Goal: Task Accomplishment & Management: Use online tool/utility

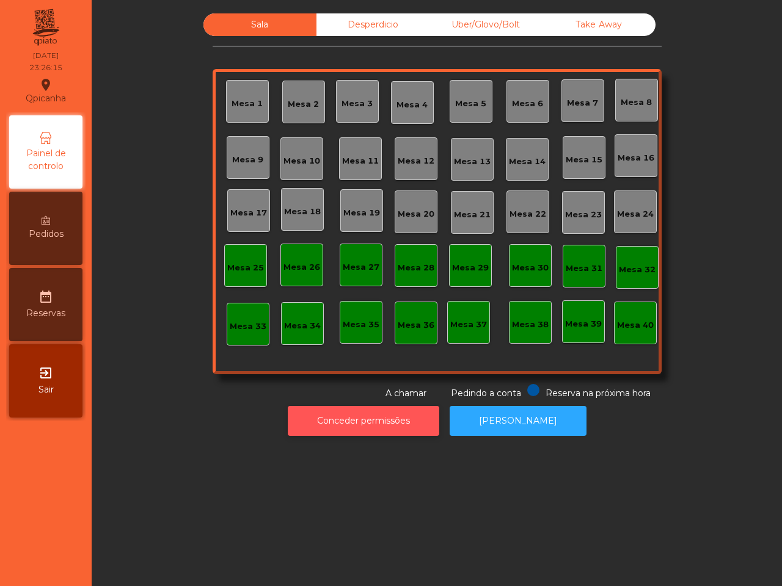
click at [407, 432] on button "Conceder permissões" at bounding box center [363, 421] width 151 height 30
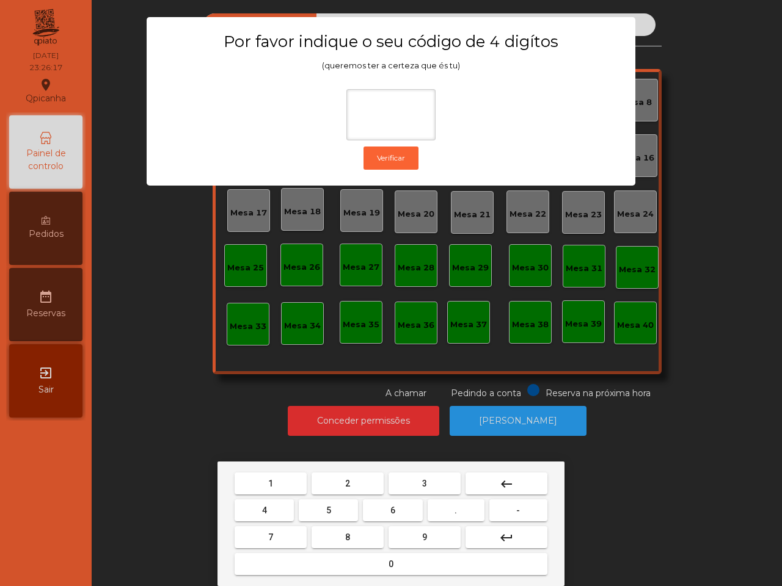
click at [393, 511] on span "6" at bounding box center [392, 511] width 5 height 10
drag, startPoint x: 327, startPoint y: 503, endPoint x: 315, endPoint y: 498, distance: 12.4
click at [329, 504] on button "5" at bounding box center [328, 511] width 59 height 22
click at [281, 479] on button "1" at bounding box center [271, 484] width 72 height 22
click at [337, 481] on button "2" at bounding box center [347, 484] width 72 height 22
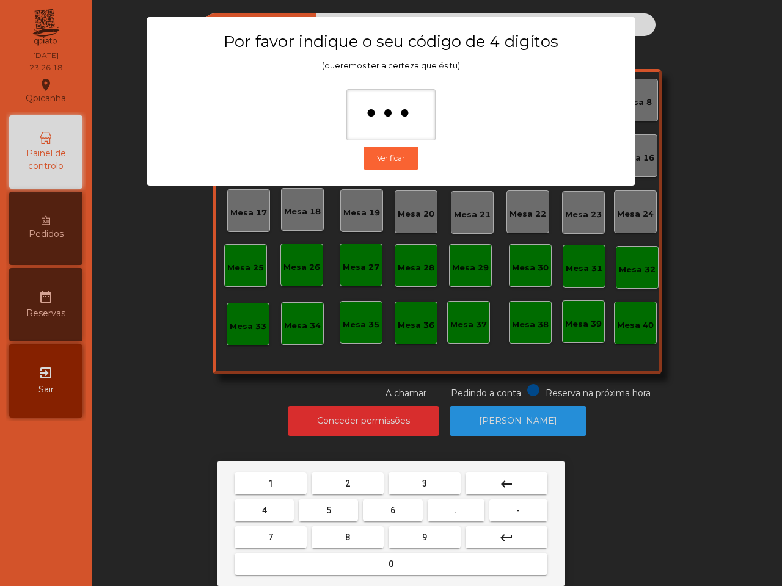
type input "****"
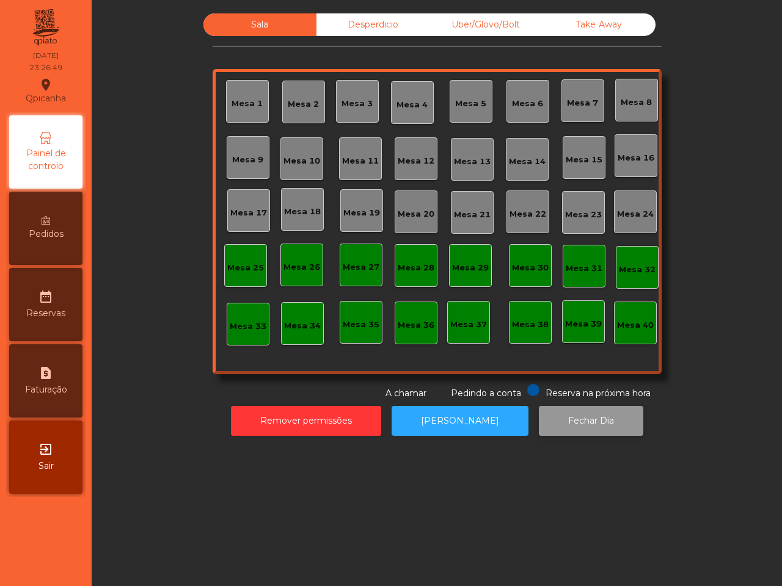
click at [610, 419] on button "Fechar Dia" at bounding box center [591, 421] width 104 height 30
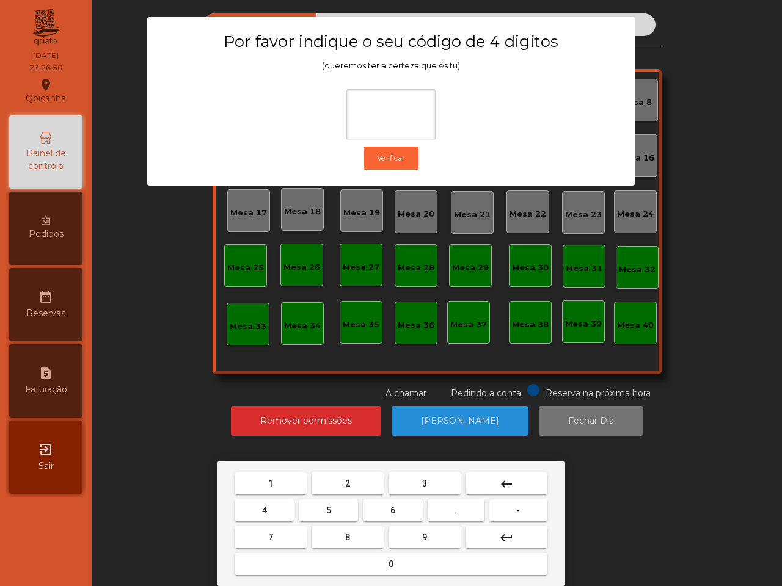
click at [395, 511] on button "6" at bounding box center [392, 511] width 59 height 22
click at [341, 511] on button "5" at bounding box center [328, 511] width 59 height 22
click at [296, 487] on button "1" at bounding box center [271, 484] width 72 height 22
click at [348, 486] on span "2" at bounding box center [347, 484] width 5 height 10
type input "****"
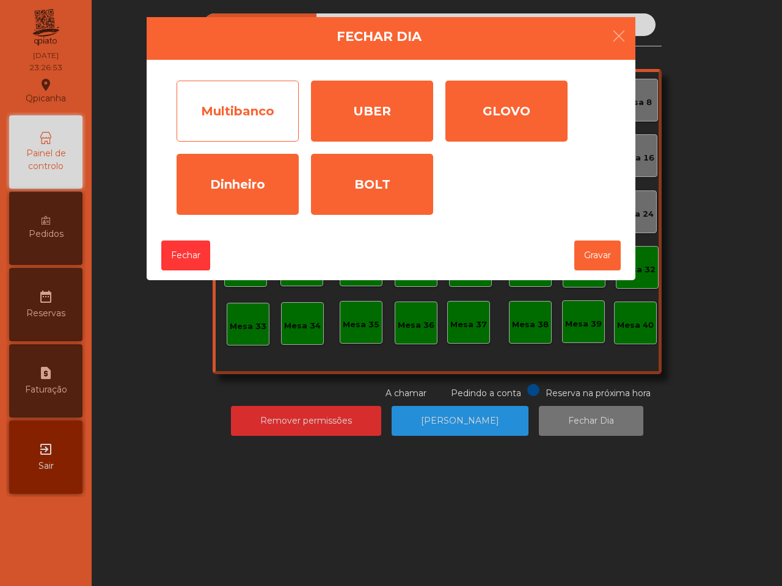
click at [240, 121] on div "Multibanco" at bounding box center [237, 111] width 122 height 61
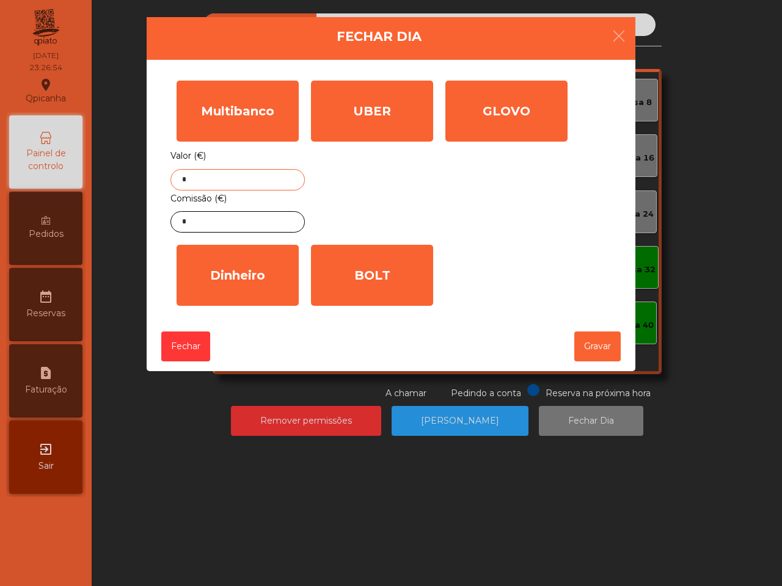
click at [230, 185] on input "*" at bounding box center [237, 179] width 134 height 21
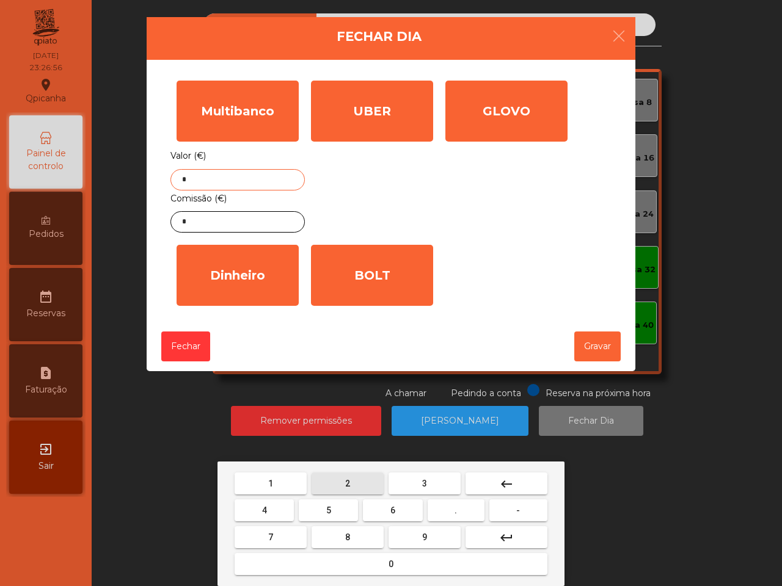
drag, startPoint x: 361, startPoint y: 482, endPoint x: 321, endPoint y: 475, distance: 41.1
click at [362, 482] on button "2" at bounding box center [347, 484] width 72 height 22
click at [333, 484] on button "2" at bounding box center [347, 484] width 72 height 22
click at [279, 473] on button "1" at bounding box center [271, 484] width 72 height 22
click at [426, 560] on button "0" at bounding box center [391, 564] width 313 height 22
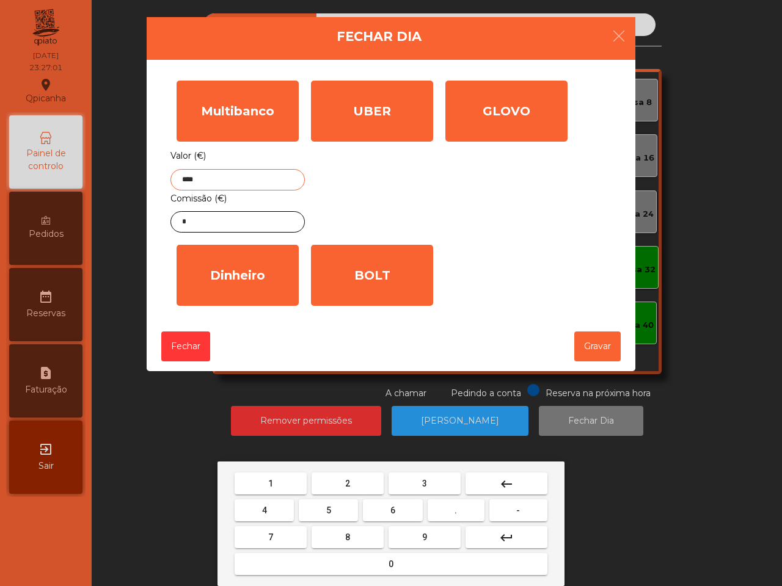
click at [449, 514] on button "." at bounding box center [456, 511] width 57 height 22
click at [340, 511] on button "5" at bounding box center [328, 511] width 59 height 22
click at [269, 511] on button "4" at bounding box center [264, 511] width 59 height 22
type input "*******"
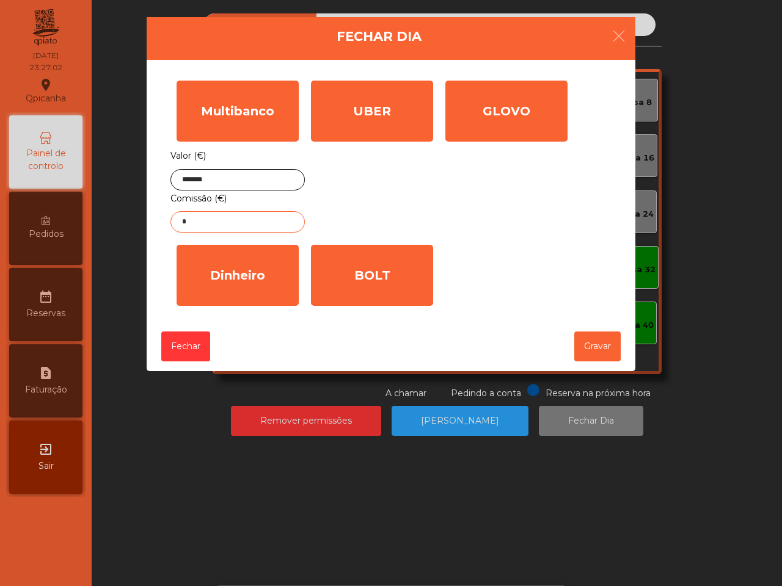
click at [227, 225] on input "*" at bounding box center [237, 221] width 134 height 21
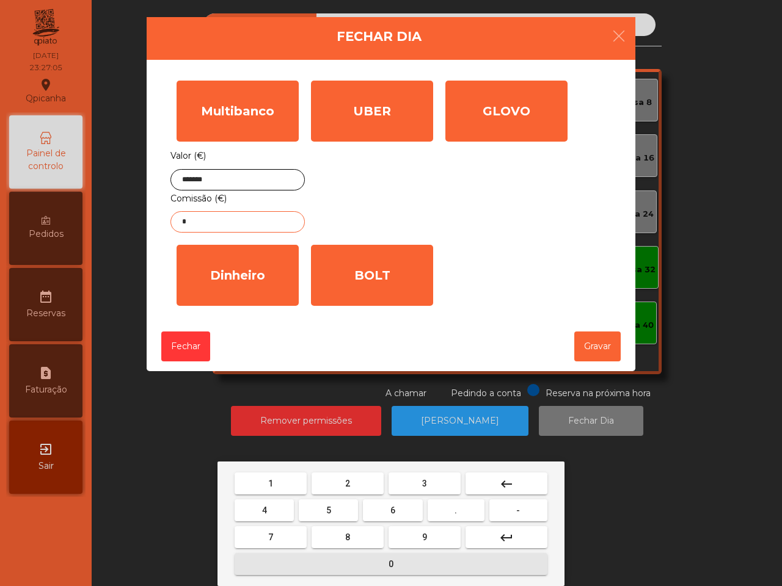
drag, startPoint x: 391, startPoint y: 562, endPoint x: 420, endPoint y: 519, distance: 51.2
click at [393, 562] on span "0" at bounding box center [390, 564] width 5 height 10
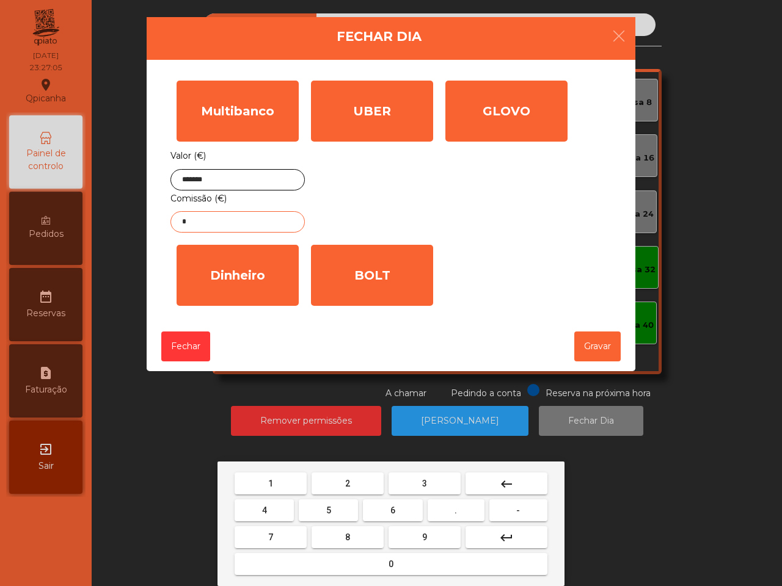
click at [449, 498] on mat-keyboard-key "." at bounding box center [456, 510] width 62 height 27
click at [450, 510] on button "." at bounding box center [456, 511] width 57 height 22
drag, startPoint x: 264, startPoint y: 504, endPoint x: 274, endPoint y: 492, distance: 16.1
click at [266, 506] on span "4" at bounding box center [264, 511] width 5 height 10
click at [282, 477] on button "1" at bounding box center [271, 484] width 72 height 22
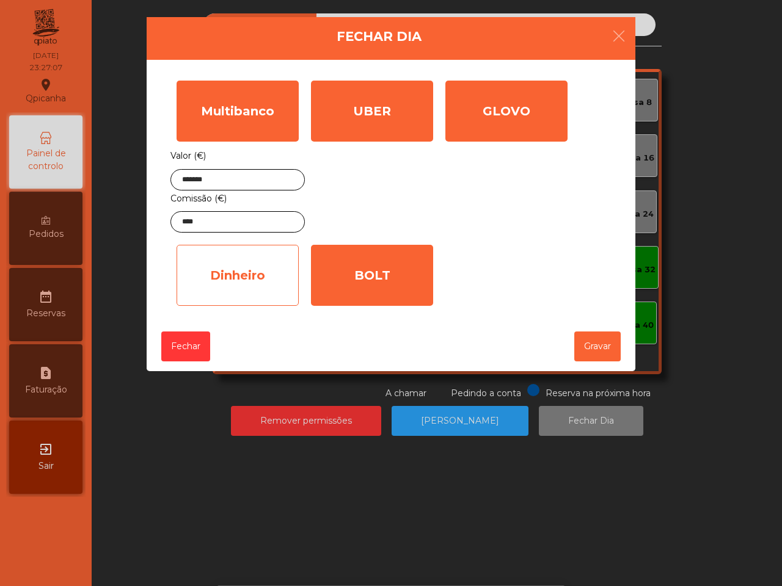
click at [278, 288] on div "Dinheiro" at bounding box center [237, 275] width 122 height 61
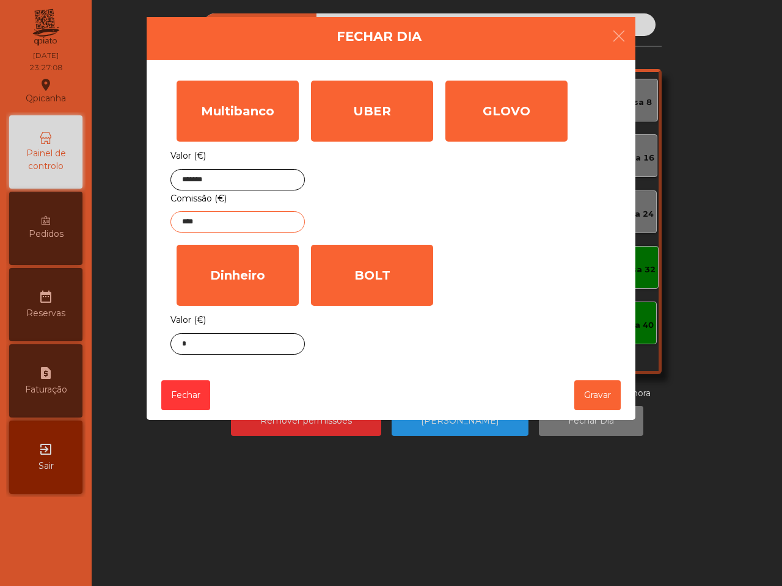
click at [229, 221] on input "****" at bounding box center [237, 221] width 134 height 21
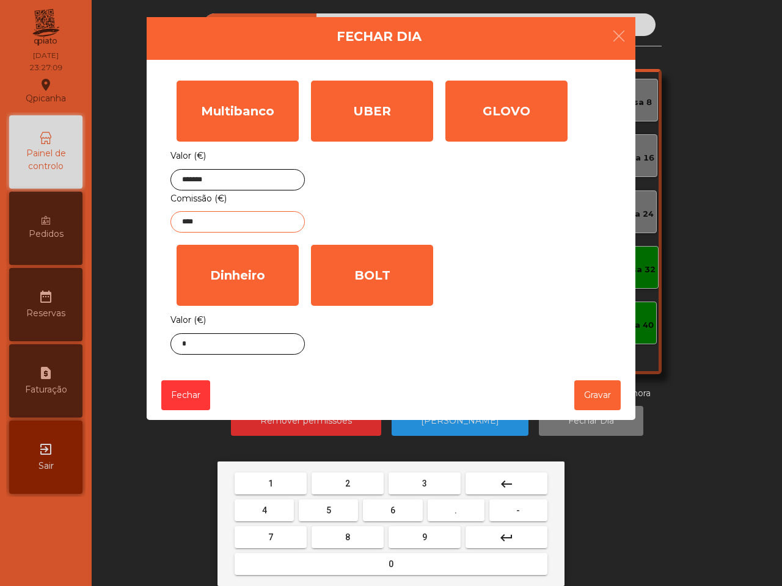
click at [510, 473] on button "keyboard_backspace" at bounding box center [506, 484] width 82 height 22
click at [508, 474] on button "keyboard_backspace" at bounding box center [506, 484] width 82 height 22
type input "*"
click at [508, 474] on button "keyboard_backspace" at bounding box center [506, 484] width 82 height 22
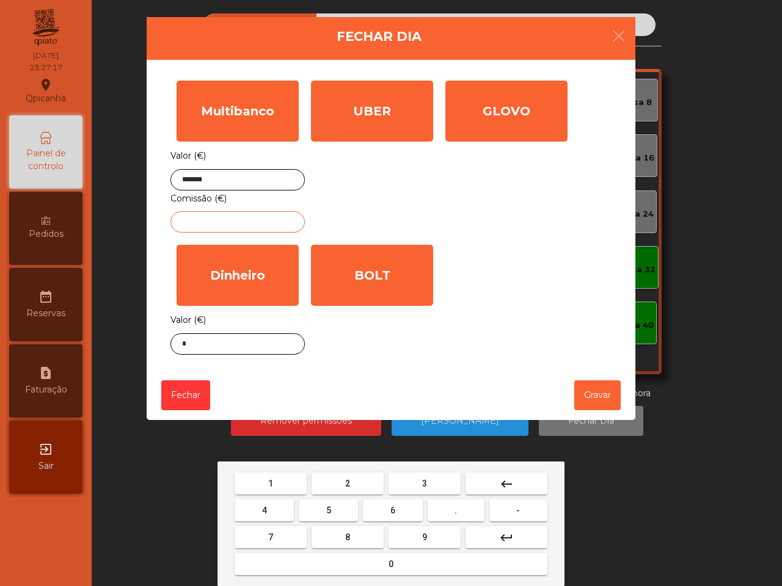
click at [276, 508] on button "4" at bounding box center [264, 511] width 59 height 22
click at [454, 511] on span "." at bounding box center [455, 511] width 2 height 10
click at [400, 508] on button "6" at bounding box center [392, 511] width 59 height 22
click at [275, 511] on button "4" at bounding box center [264, 511] width 59 height 22
type input "****"
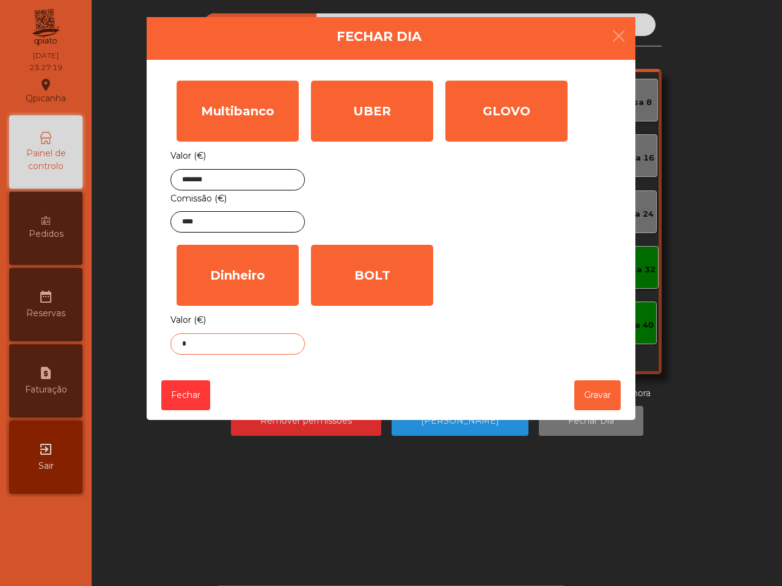
click at [246, 350] on input "*" at bounding box center [237, 343] width 134 height 21
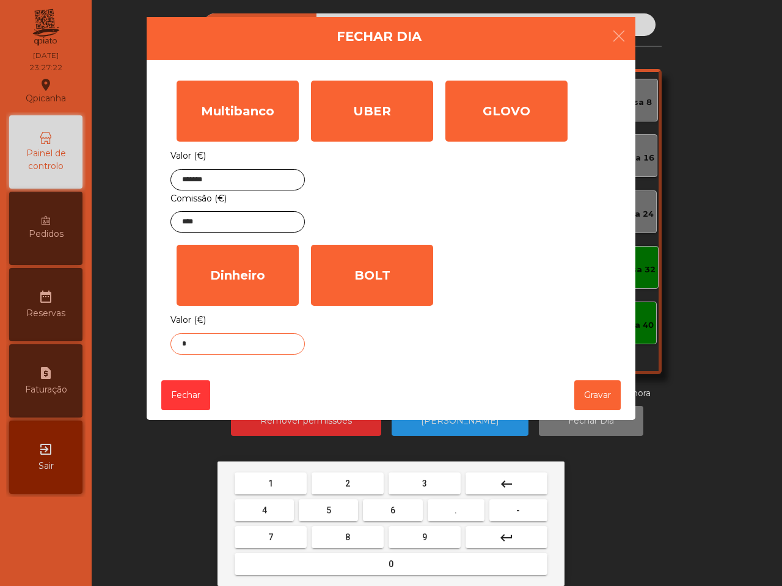
click at [414, 562] on button "0" at bounding box center [391, 564] width 313 height 22
click at [454, 508] on span "." at bounding box center [455, 511] width 2 height 10
click at [266, 509] on span "4" at bounding box center [264, 511] width 5 height 10
click at [277, 481] on button "1" at bounding box center [271, 484] width 72 height 22
type input "****"
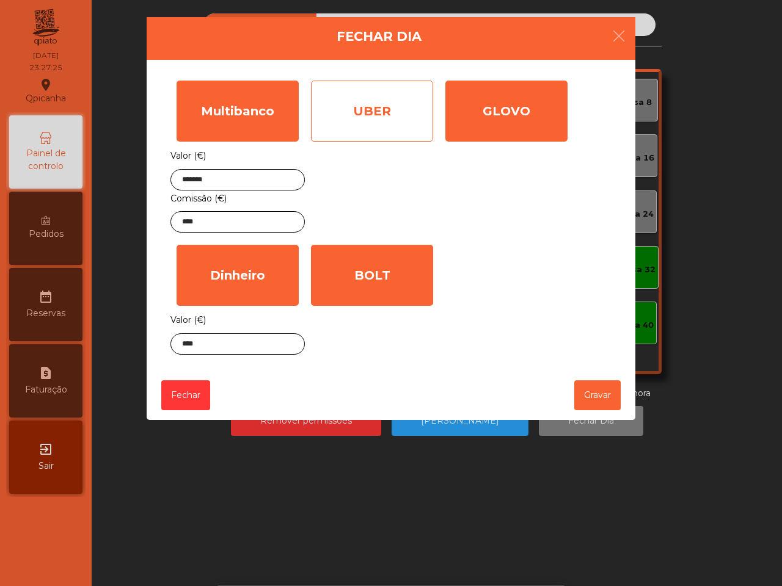
click at [370, 128] on div "UBER" at bounding box center [372, 111] width 122 height 61
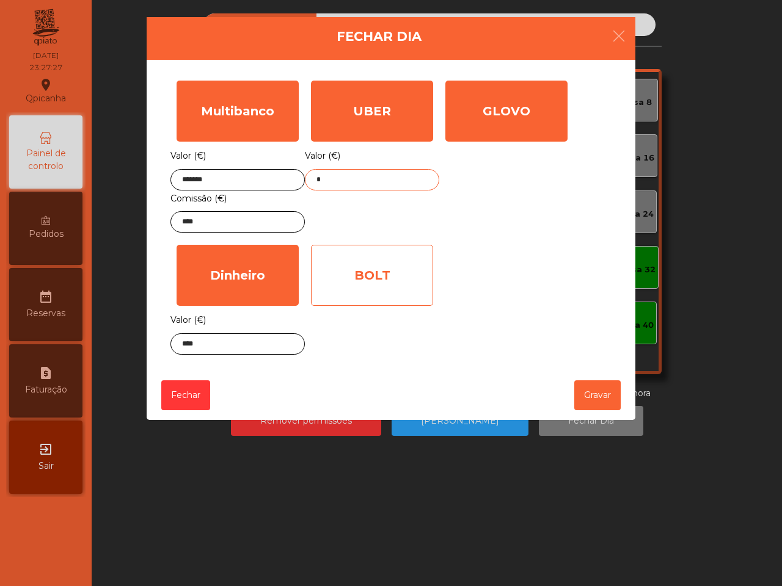
click at [397, 180] on input "*" at bounding box center [372, 179] width 134 height 21
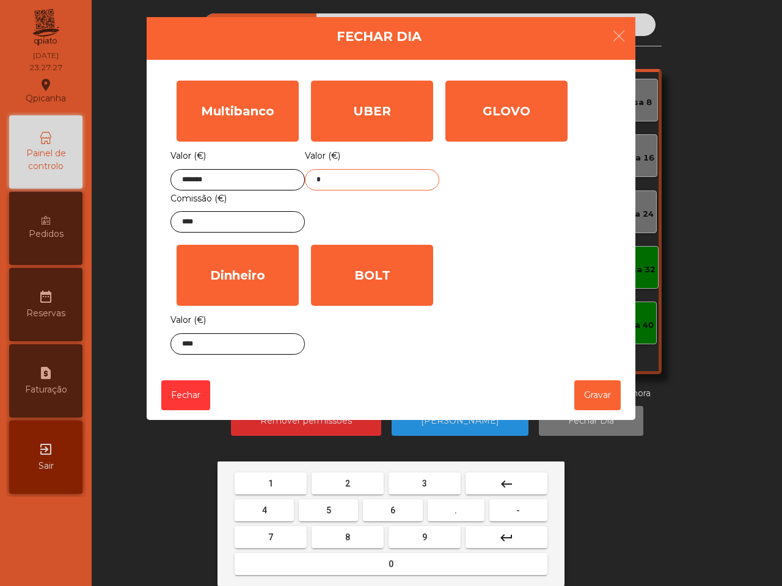
click at [442, 480] on button "3" at bounding box center [424, 484] width 72 height 22
click at [355, 536] on button "8" at bounding box center [347, 537] width 72 height 22
click at [468, 511] on button "." at bounding box center [456, 511] width 57 height 22
click at [275, 481] on button "1" at bounding box center [271, 484] width 72 height 22
click at [432, 531] on button "9" at bounding box center [424, 537] width 72 height 22
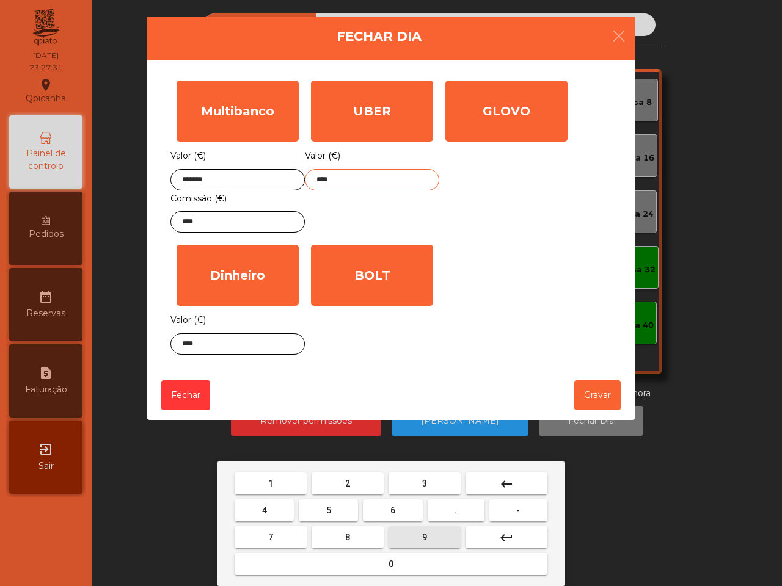
type input "*****"
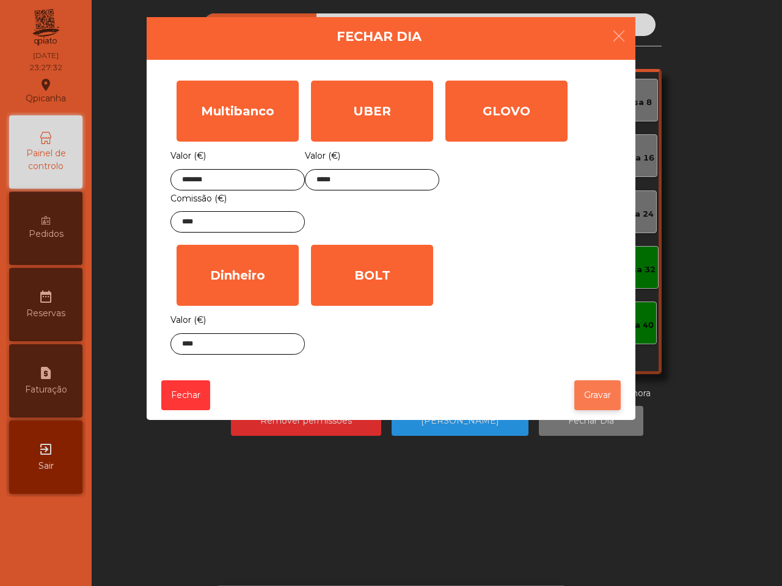
click at [586, 397] on button "Gravar" at bounding box center [597, 395] width 46 height 30
